Goal: Information Seeking & Learning: Learn about a topic

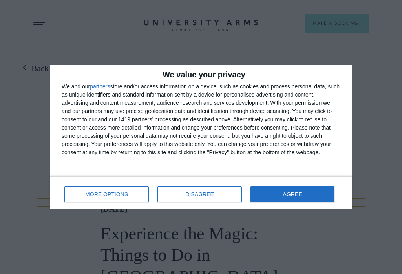
click at [321, 195] on button "AGREE" at bounding box center [293, 195] width 84 height 16
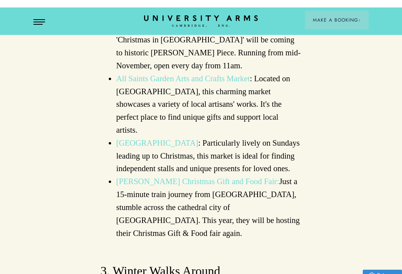
scroll to position [941, 0]
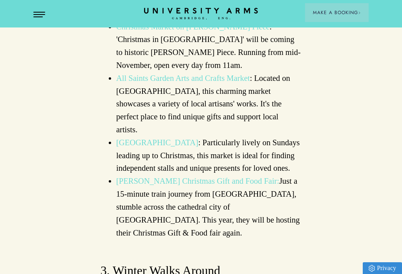
click at [209, 177] on link "[PERSON_NAME] Christmas Gift and Food Fair:" at bounding box center [197, 181] width 163 height 9
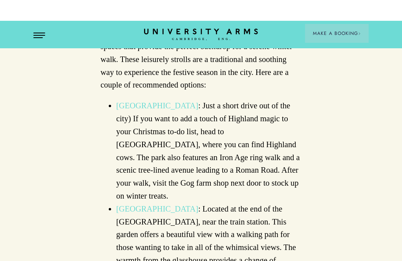
scroll to position [1215, 0]
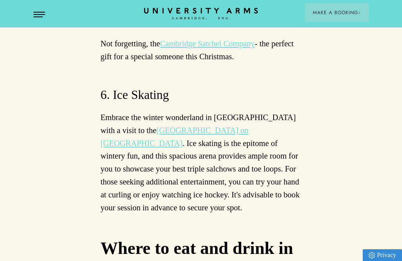
scroll to position [3288, 0]
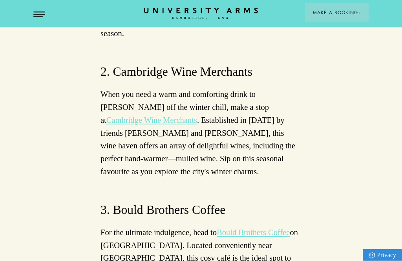
scroll to position [3689, 0]
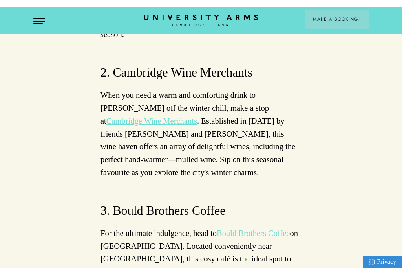
scroll to position [3701, 0]
